Goal: Task Accomplishment & Management: Complete application form

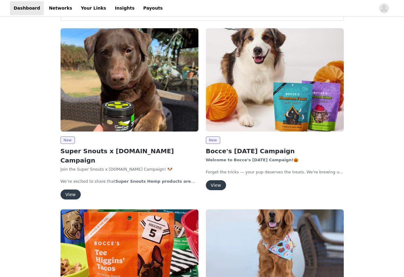
scroll to position [60, 0]
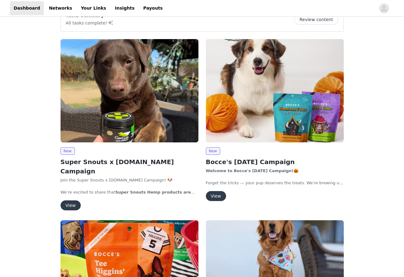
click at [219, 195] on button "View" at bounding box center [216, 196] width 20 height 10
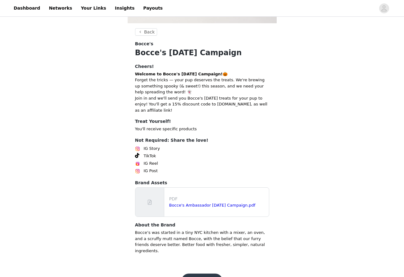
scroll to position [149, 0]
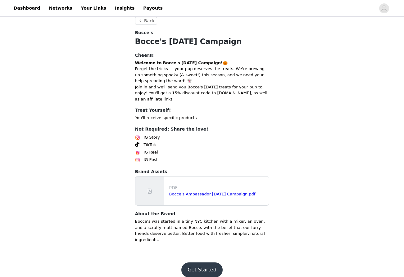
click at [204, 190] on p "PDF" at bounding box center [217, 188] width 97 height 7
click at [209, 193] on link "Bocce's Ambassador [DATE] Campaign.pdf" at bounding box center [212, 194] width 86 height 5
click at [203, 263] on button "Get Started" at bounding box center [201, 270] width 41 height 15
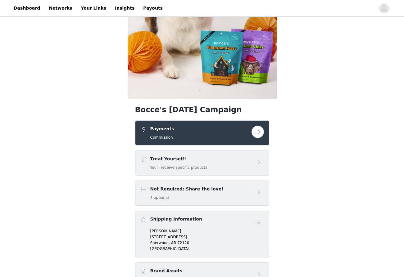
scroll to position [97, 0]
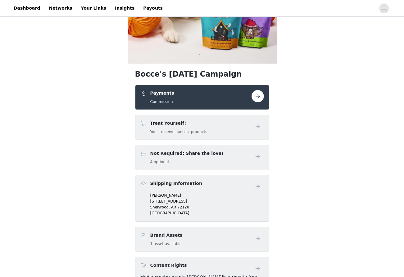
click at [258, 98] on button "button" at bounding box center [258, 96] width 12 height 12
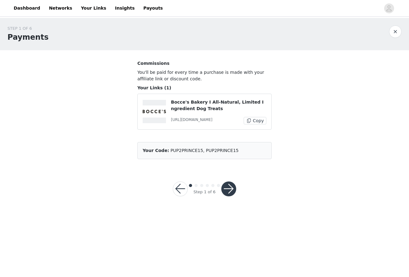
click at [231, 189] on button "button" at bounding box center [228, 189] width 15 height 15
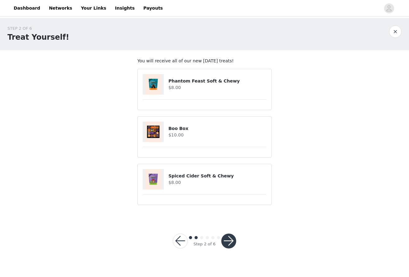
click at [229, 243] on button "button" at bounding box center [228, 241] width 15 height 15
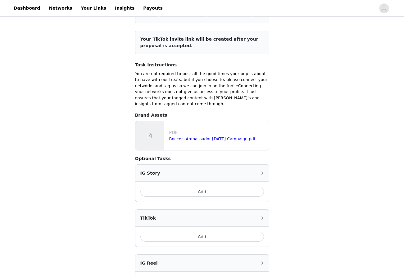
scroll to position [69, 0]
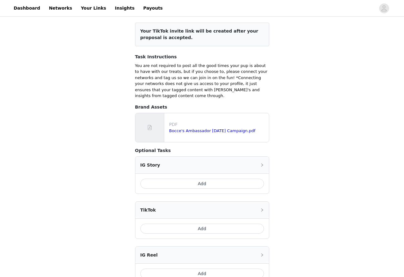
click at [203, 183] on button "Add" at bounding box center [202, 184] width 124 height 10
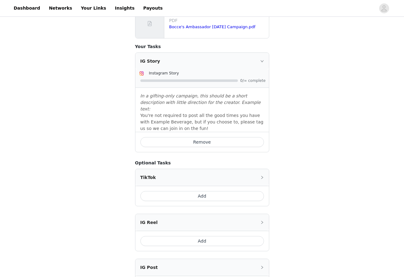
scroll to position [244, 0]
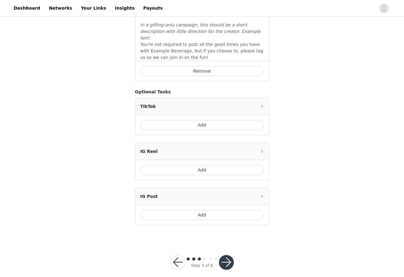
click at [204, 210] on button "Add" at bounding box center [202, 215] width 124 height 10
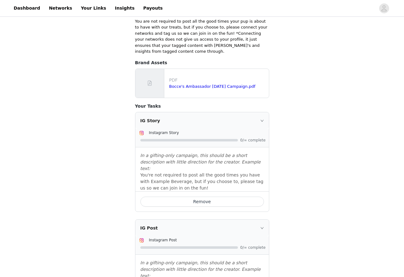
scroll to position [300, 0]
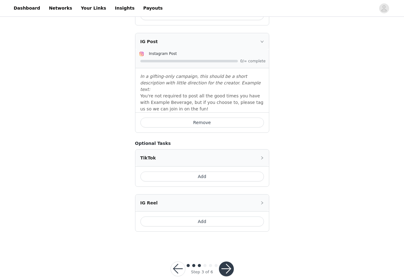
click at [227, 262] on button "button" at bounding box center [226, 269] width 15 height 15
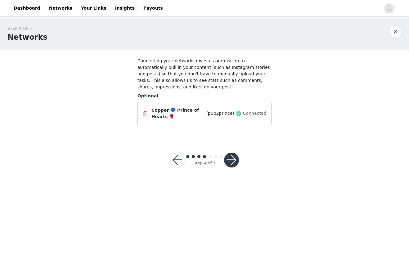
click at [232, 157] on button "button" at bounding box center [231, 160] width 15 height 15
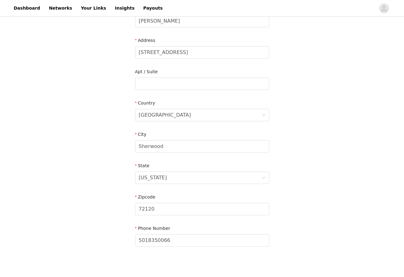
scroll to position [146, 0]
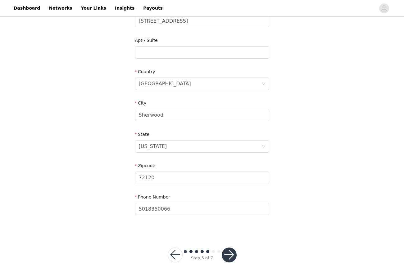
click at [229, 250] on button "button" at bounding box center [229, 255] width 15 height 15
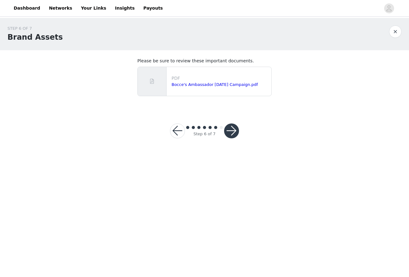
click at [234, 132] on button "button" at bounding box center [231, 131] width 15 height 15
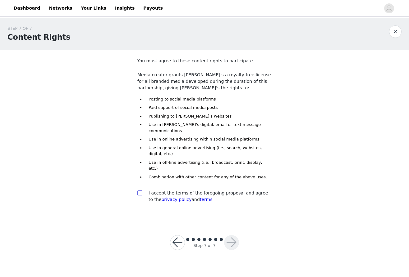
click at [142, 191] on span at bounding box center [139, 193] width 5 height 5
click at [142, 191] on input "checkbox" at bounding box center [139, 193] width 4 height 4
checkbox input "true"
click at [228, 236] on button "button" at bounding box center [231, 243] width 15 height 15
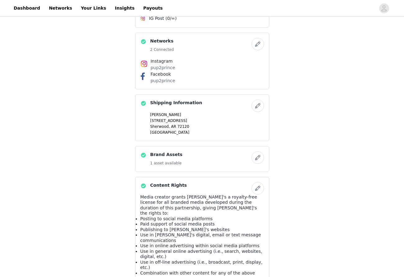
scroll to position [399, 0]
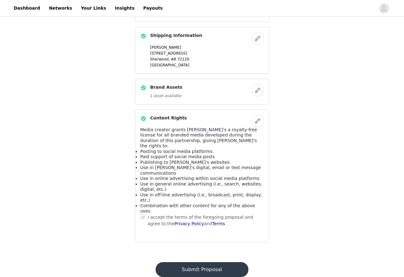
click at [200, 263] on button "Submit Proposal" at bounding box center [202, 270] width 93 height 15
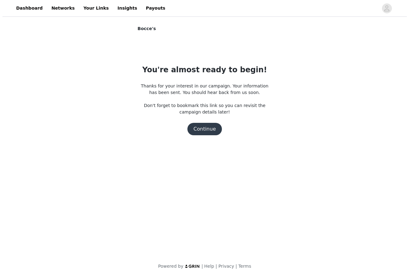
scroll to position [0, 0]
click at [204, 129] on button "Continue" at bounding box center [204, 129] width 35 height 12
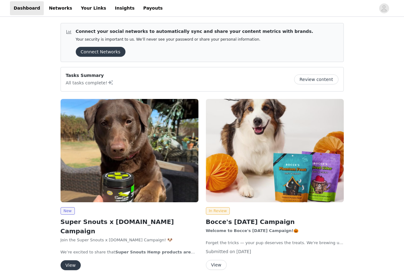
click at [109, 50] on button "Connect Networks" at bounding box center [101, 52] width 50 height 10
